Goal: Task Accomplishment & Management: Use online tool/utility

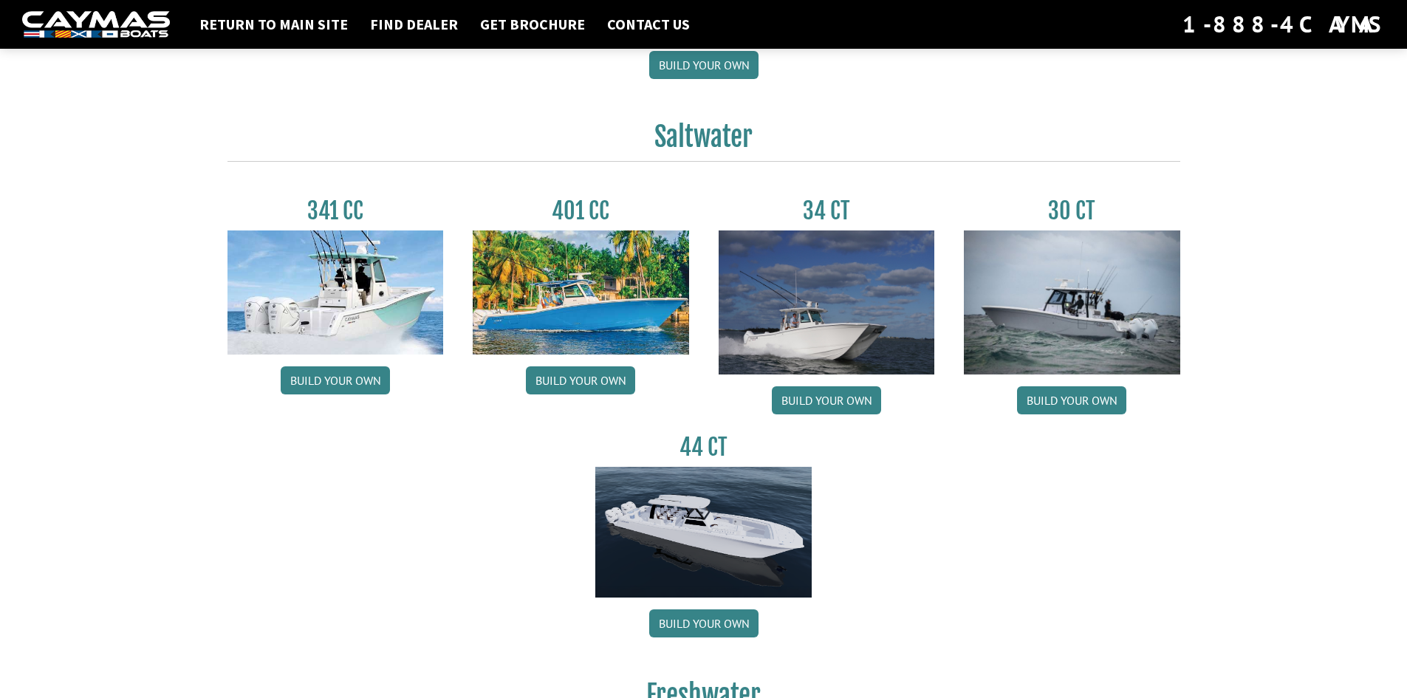
scroll to position [589, 0]
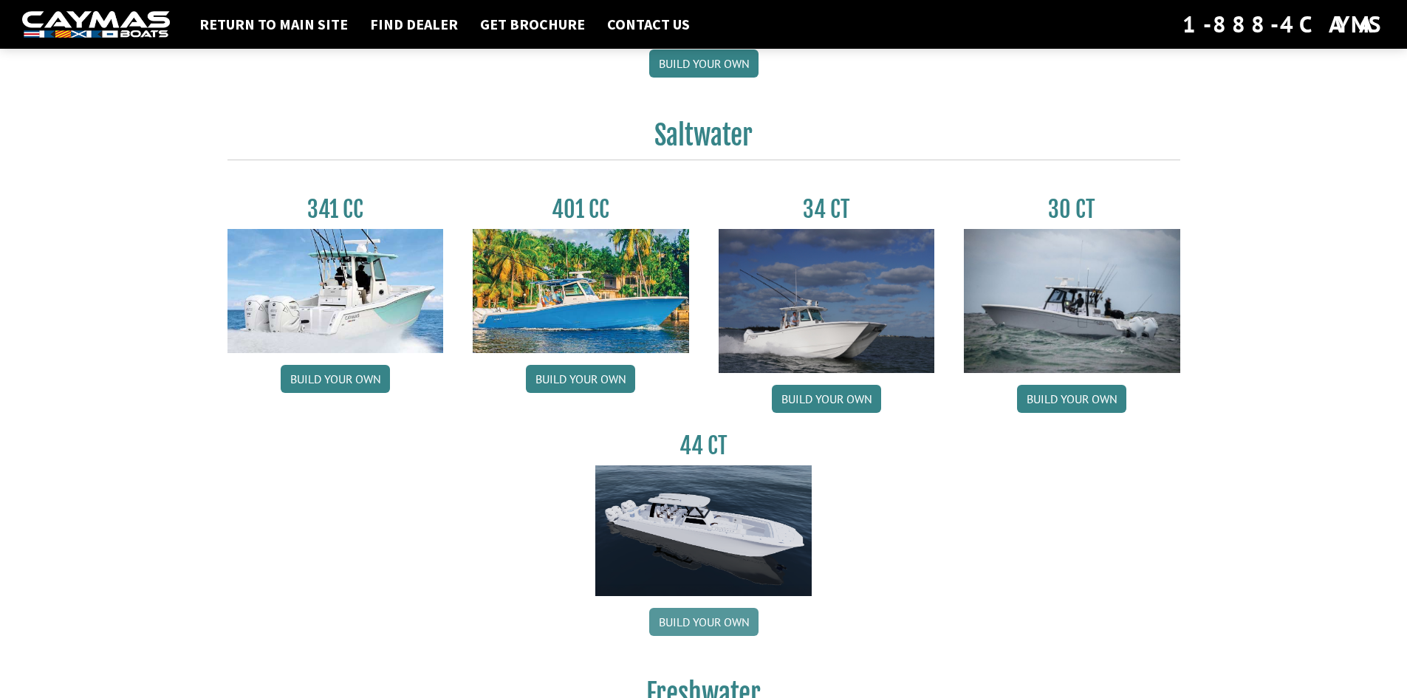
click at [710, 625] on link "Build your own" at bounding box center [703, 622] width 109 height 28
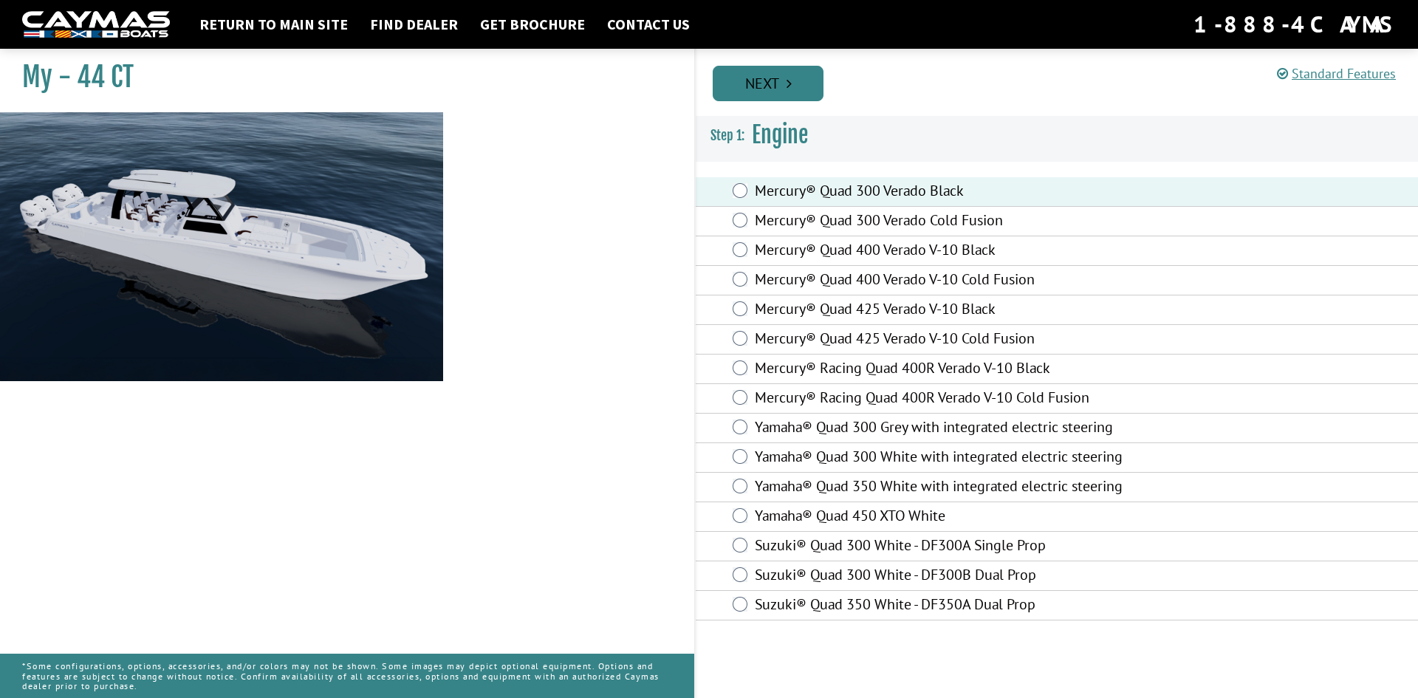
click at [770, 83] on link "Next" at bounding box center [767, 83] width 111 height 35
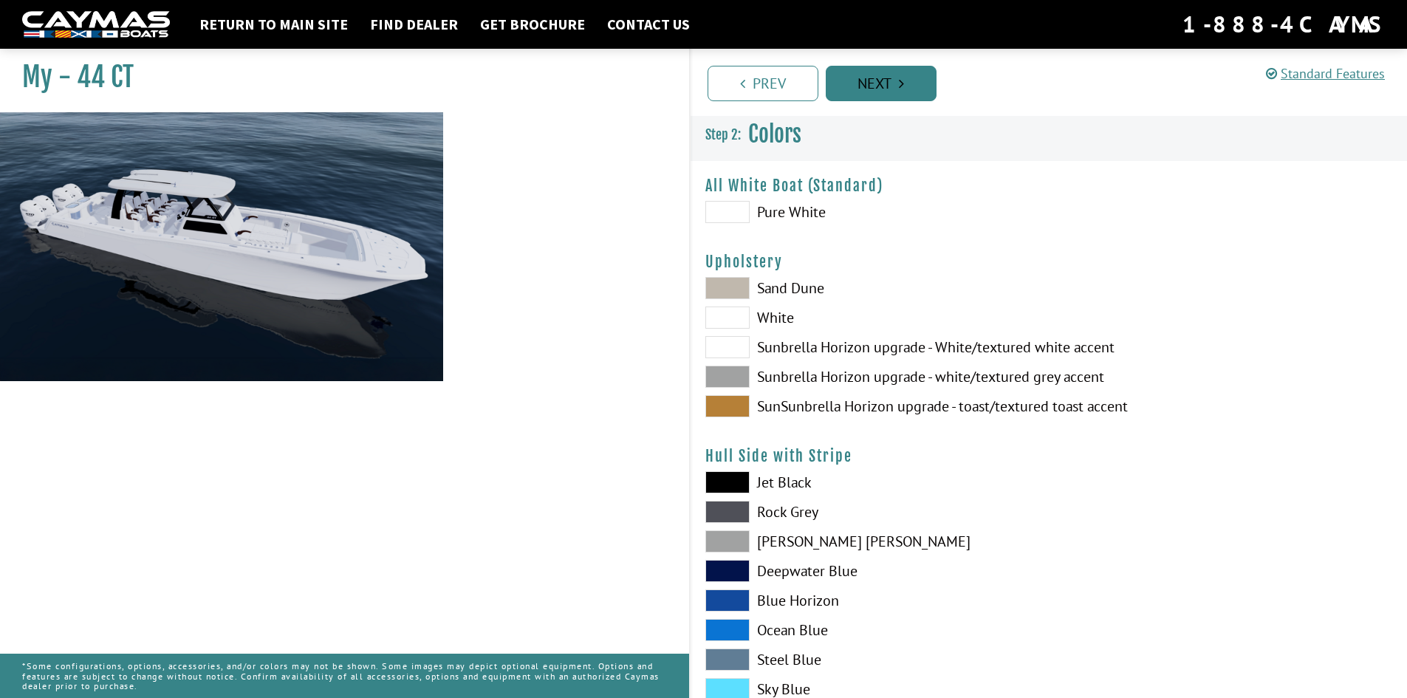
click at [884, 93] on link "Next" at bounding box center [880, 83] width 111 height 35
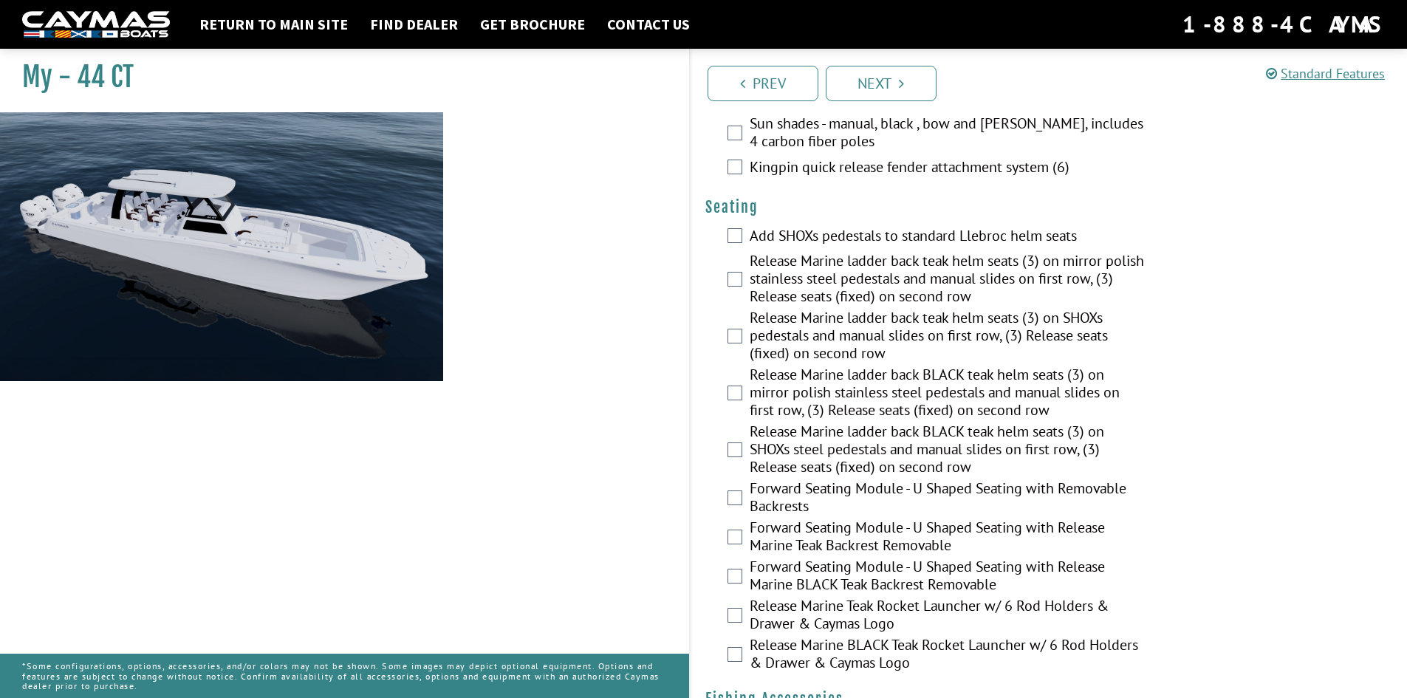
scroll to position [1032, 0]
